Goal: Task Accomplishment & Management: Manage account settings

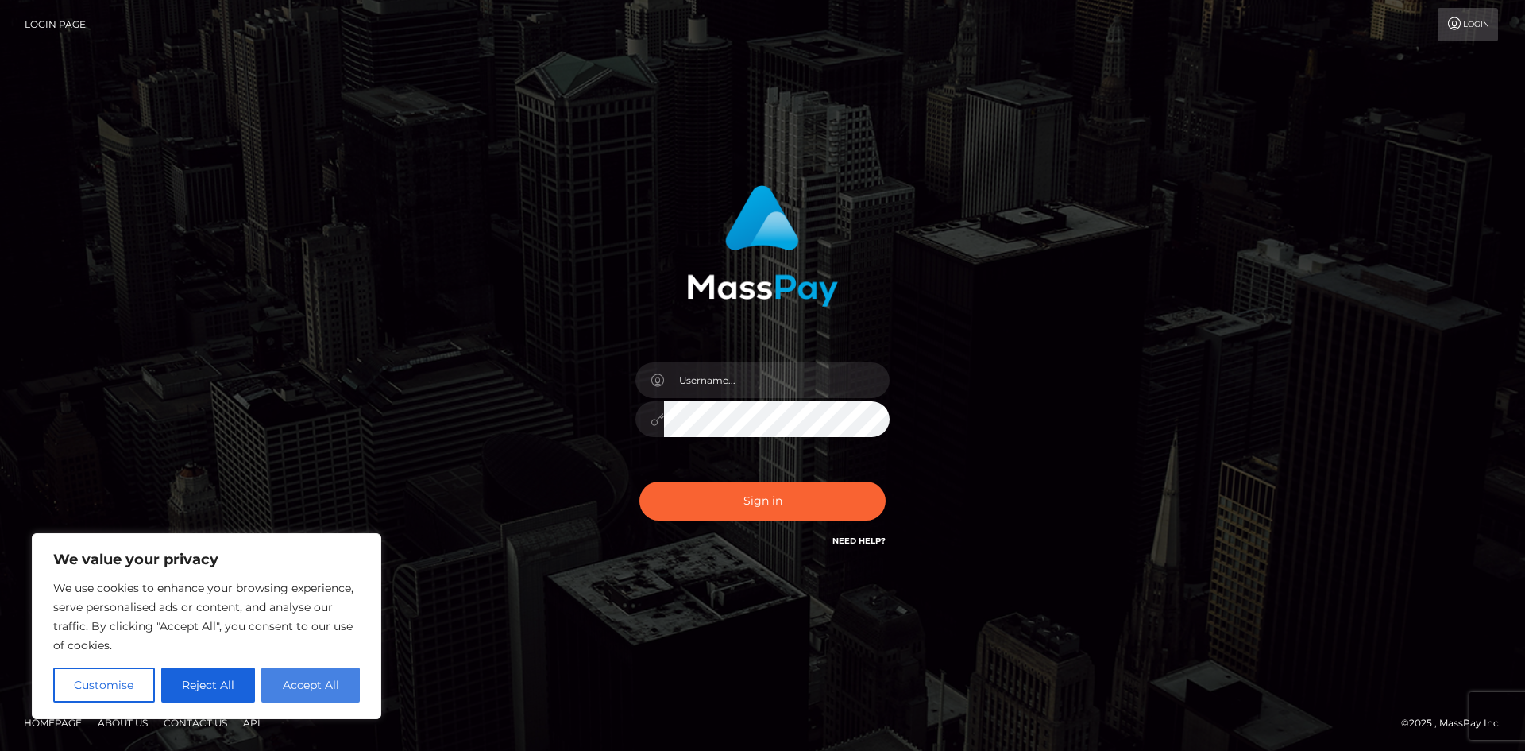
click at [335, 689] on button "Accept All" at bounding box center [310, 684] width 99 height 35
checkbox input "true"
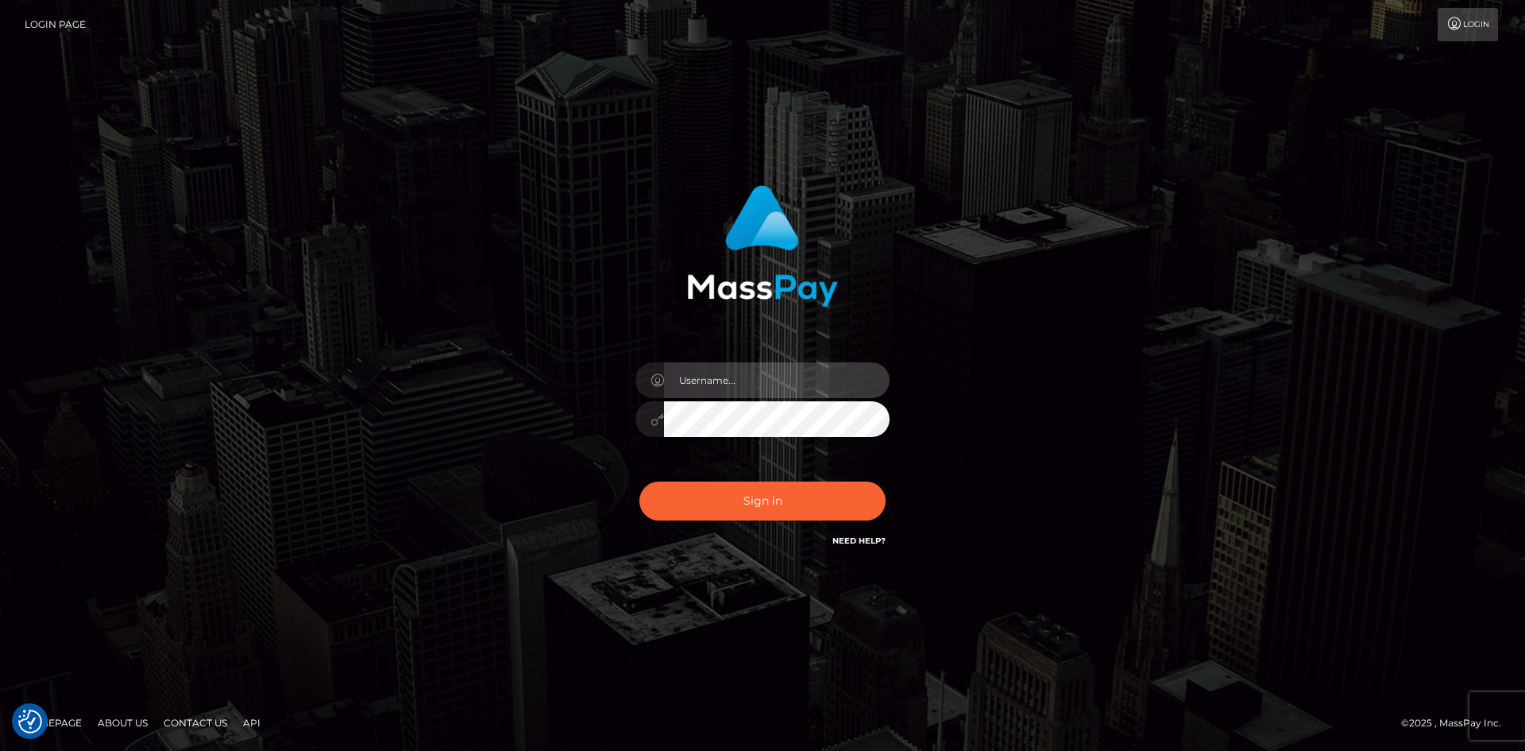
click at [761, 385] on input "text" at bounding box center [777, 380] width 226 height 36
type input "elenasummers00@gmail.com"
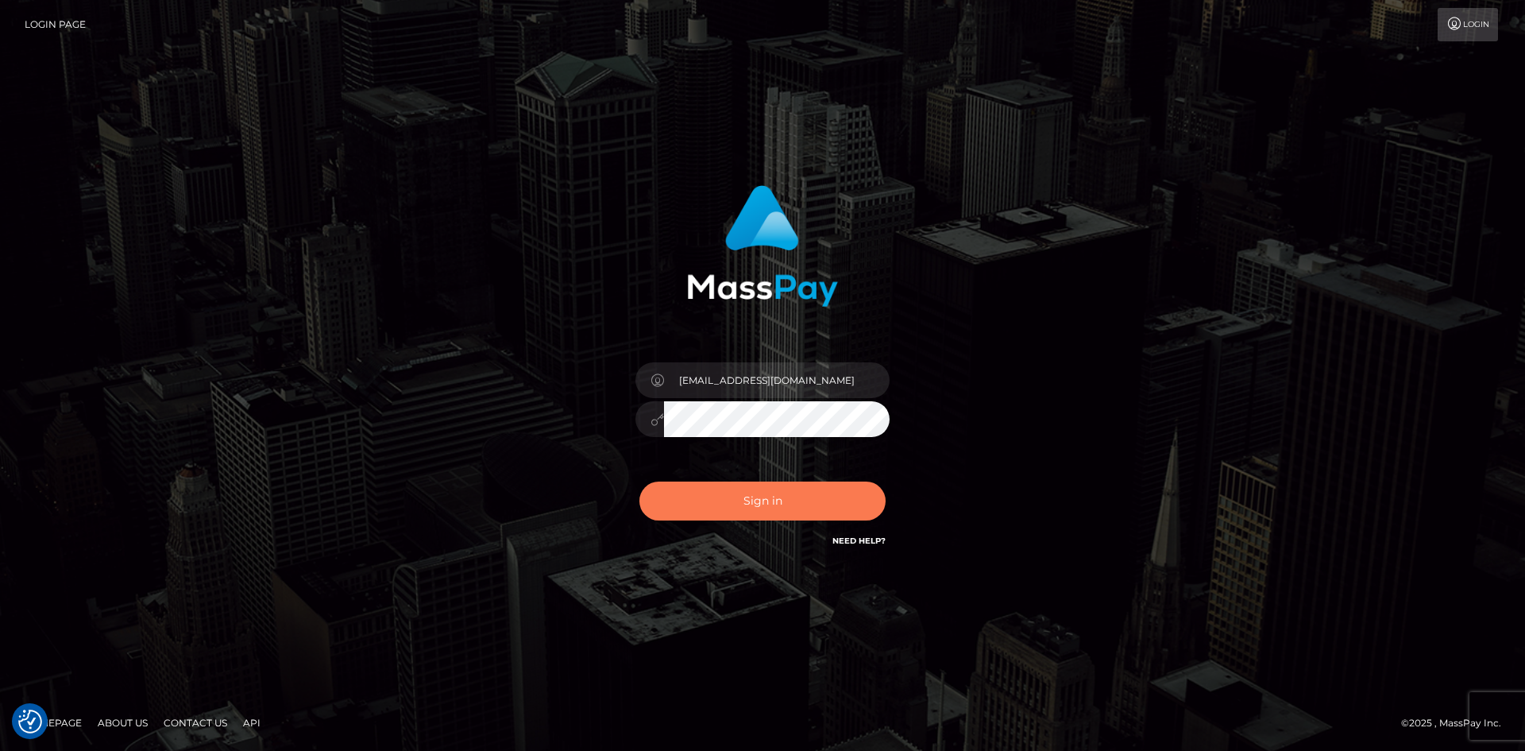
click at [757, 499] on button "Sign in" at bounding box center [763, 500] width 246 height 39
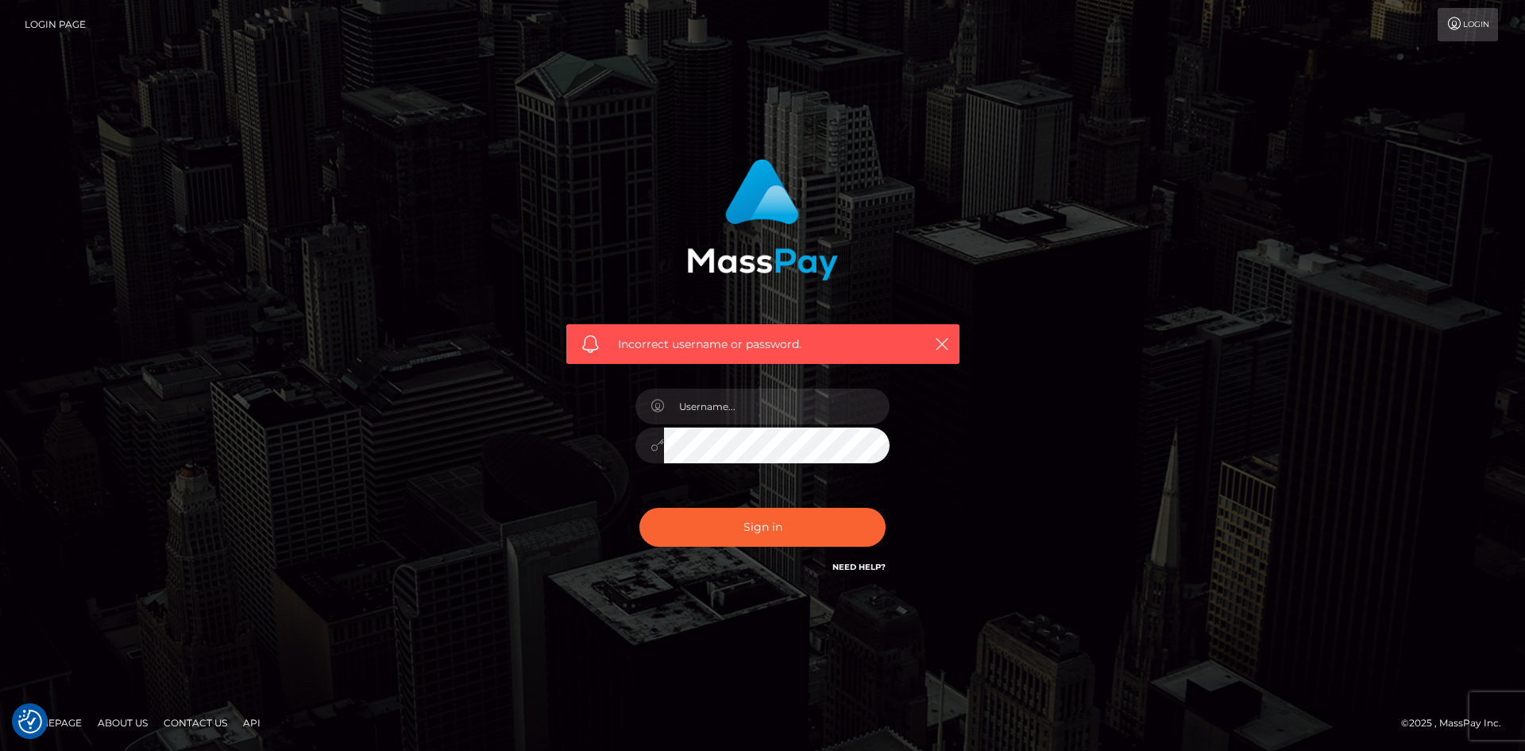
click at [747, 392] on div at bounding box center [763, 438] width 278 height 122
click at [751, 404] on input "text" at bounding box center [777, 407] width 226 height 36
type input "[EMAIL_ADDRESS][DOMAIN_NAME]"
click at [659, 444] on icon at bounding box center [658, 445] width 14 height 13
click at [655, 444] on icon at bounding box center [658, 445] width 14 height 13
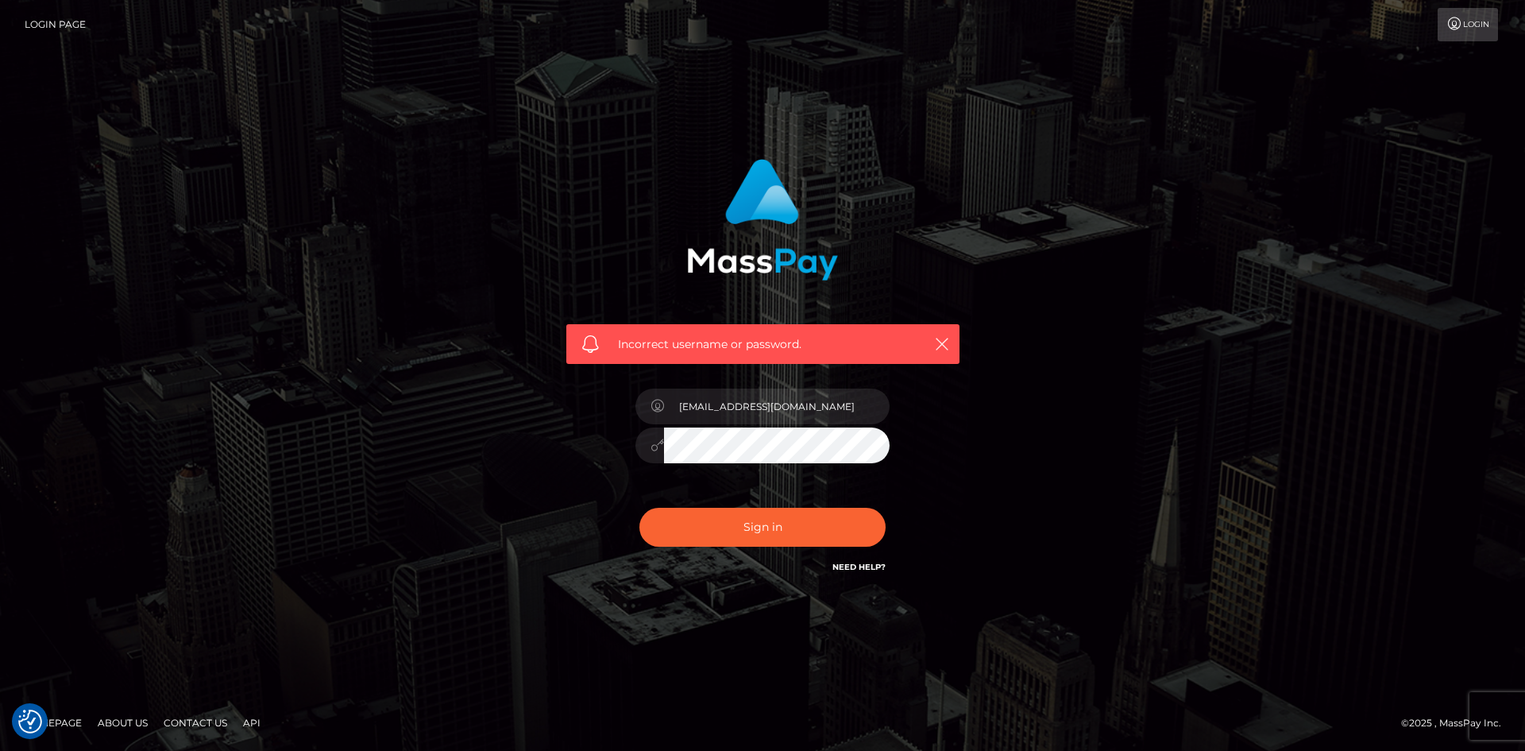
click at [640, 508] on button "Sign in" at bounding box center [763, 527] width 246 height 39
click at [760, 405] on input "text" at bounding box center [777, 407] width 226 height 36
type input "[EMAIL_ADDRESS][DOMAIN_NAME]"
click at [640, 508] on button "Sign in" at bounding box center [763, 527] width 246 height 39
click at [794, 423] on input "text" at bounding box center [777, 407] width 226 height 36
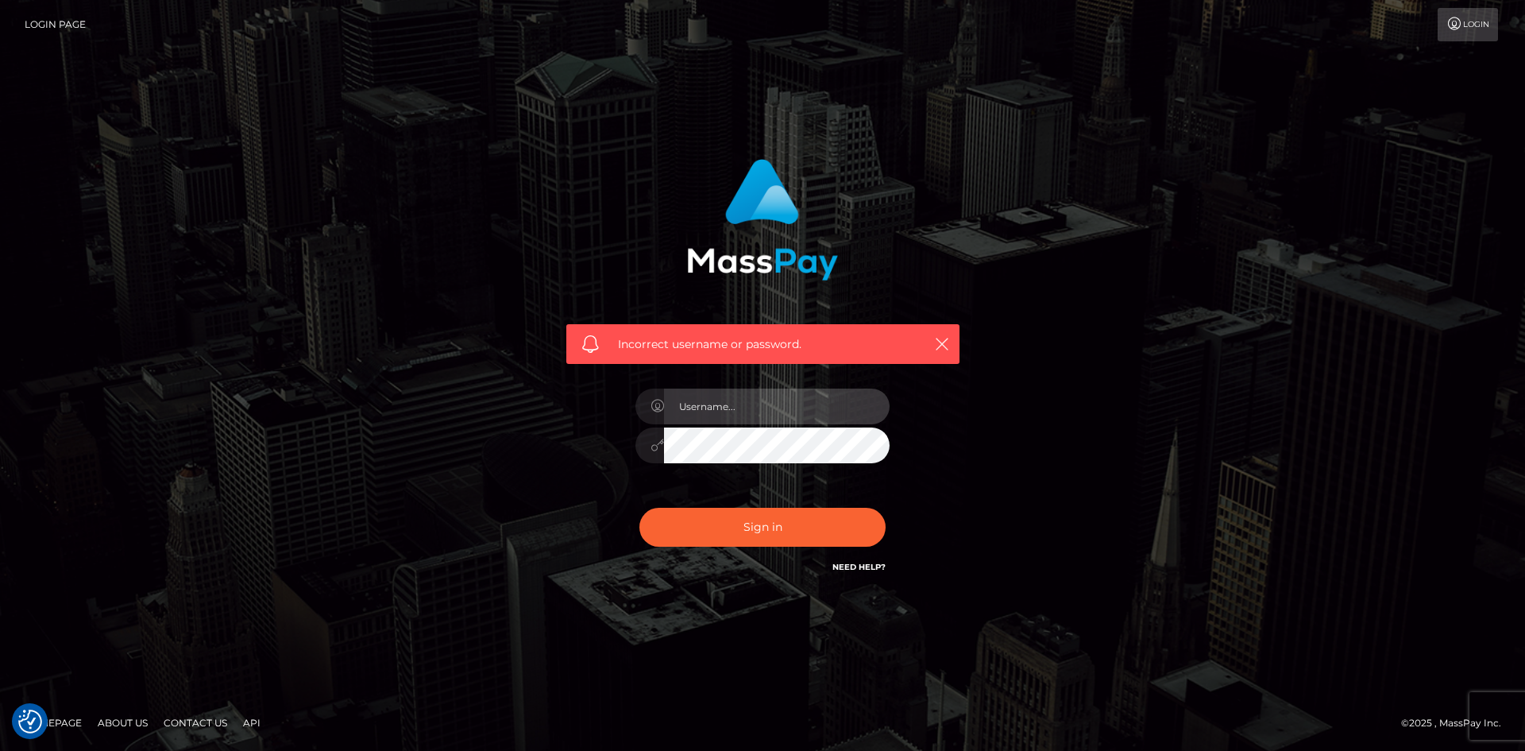
type input "[EMAIL_ADDRESS][DOMAIN_NAME]"
click at [641, 438] on div at bounding box center [763, 442] width 254 height 31
click at [718, 519] on button "Sign in" at bounding box center [763, 527] width 246 height 39
click at [1482, 23] on link "Login" at bounding box center [1468, 24] width 60 height 33
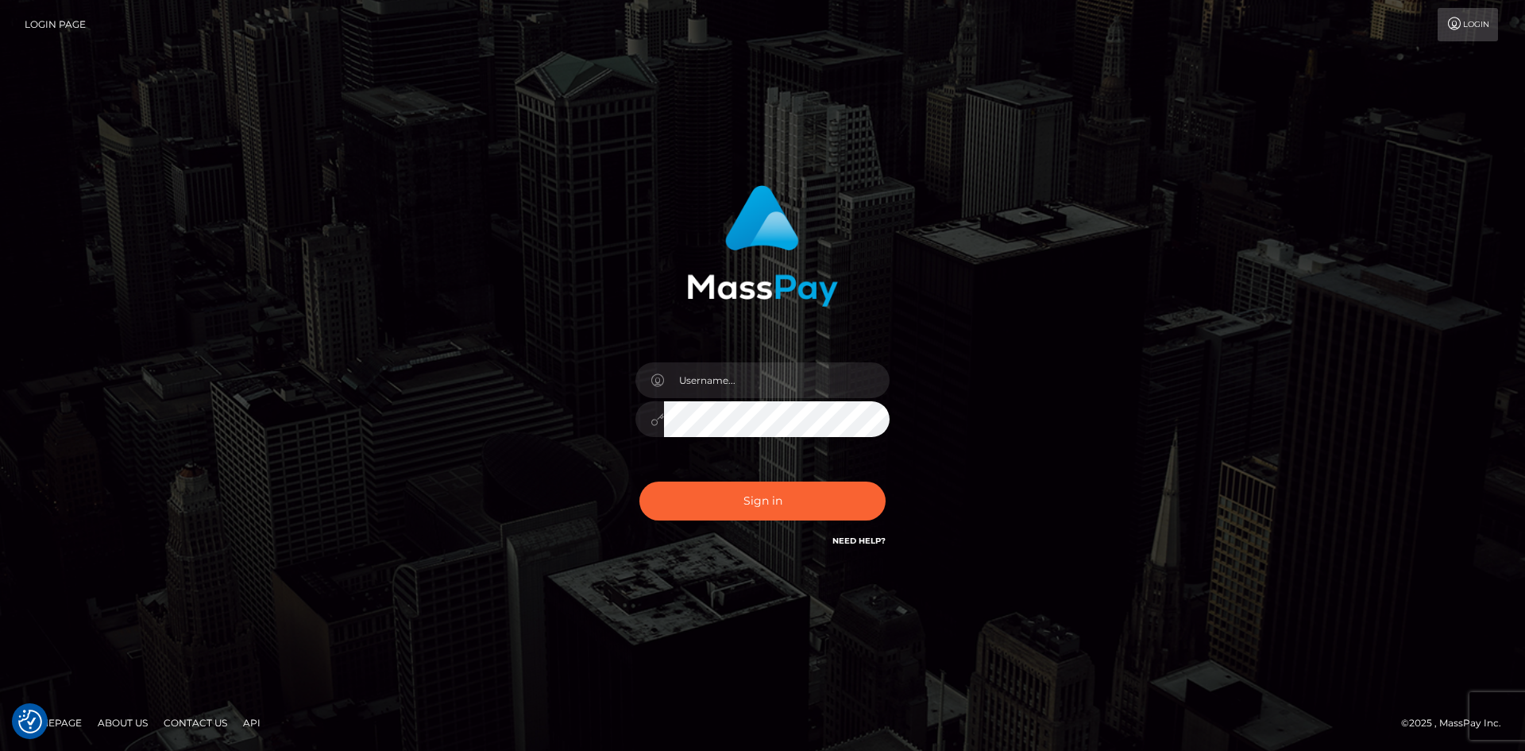
click at [1454, 16] on link "Login" at bounding box center [1468, 24] width 60 height 33
click at [752, 380] on input "text" at bounding box center [777, 380] width 226 height 36
type input "[EMAIL_ADDRESS][DOMAIN_NAME]"
click at [720, 508] on button "Sign in" at bounding box center [763, 500] width 246 height 39
